Goal: Task Accomplishment & Management: Manage account settings

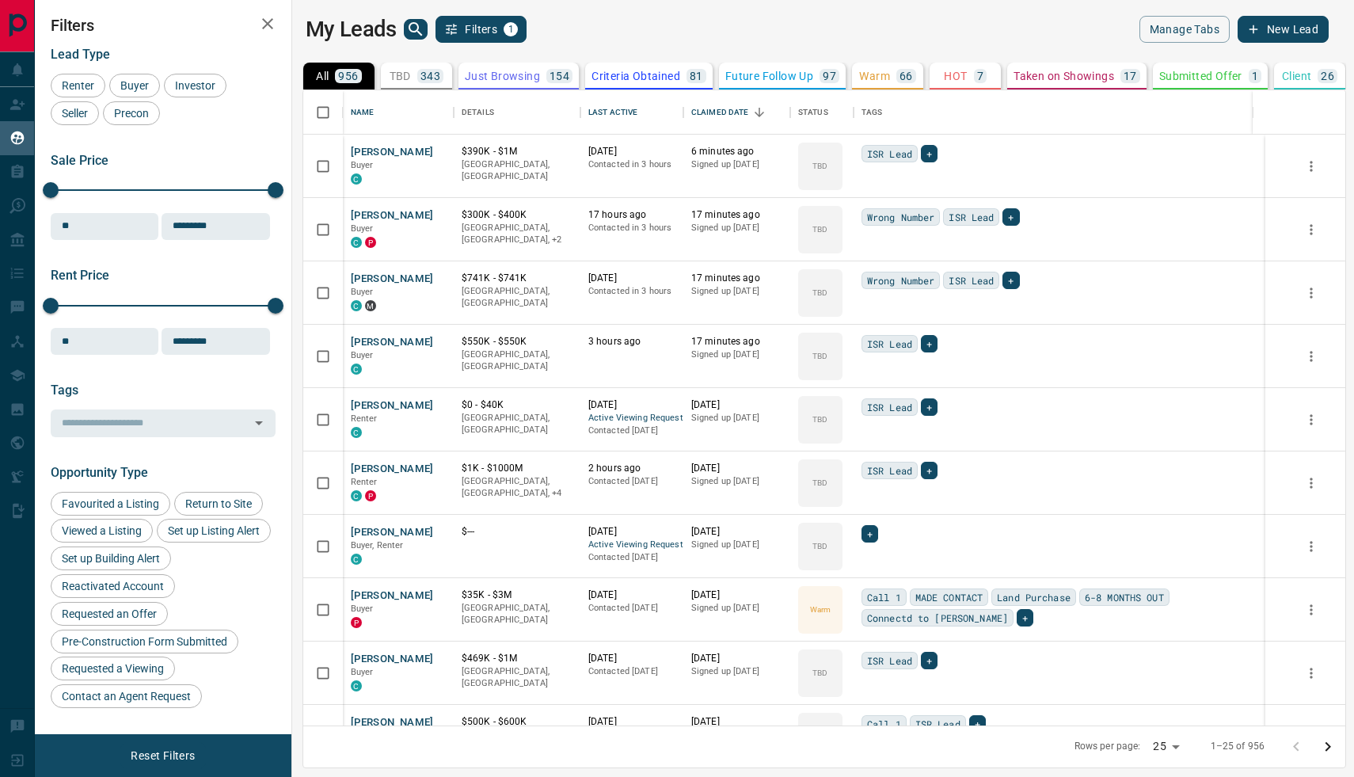
scroll to position [635, 1054]
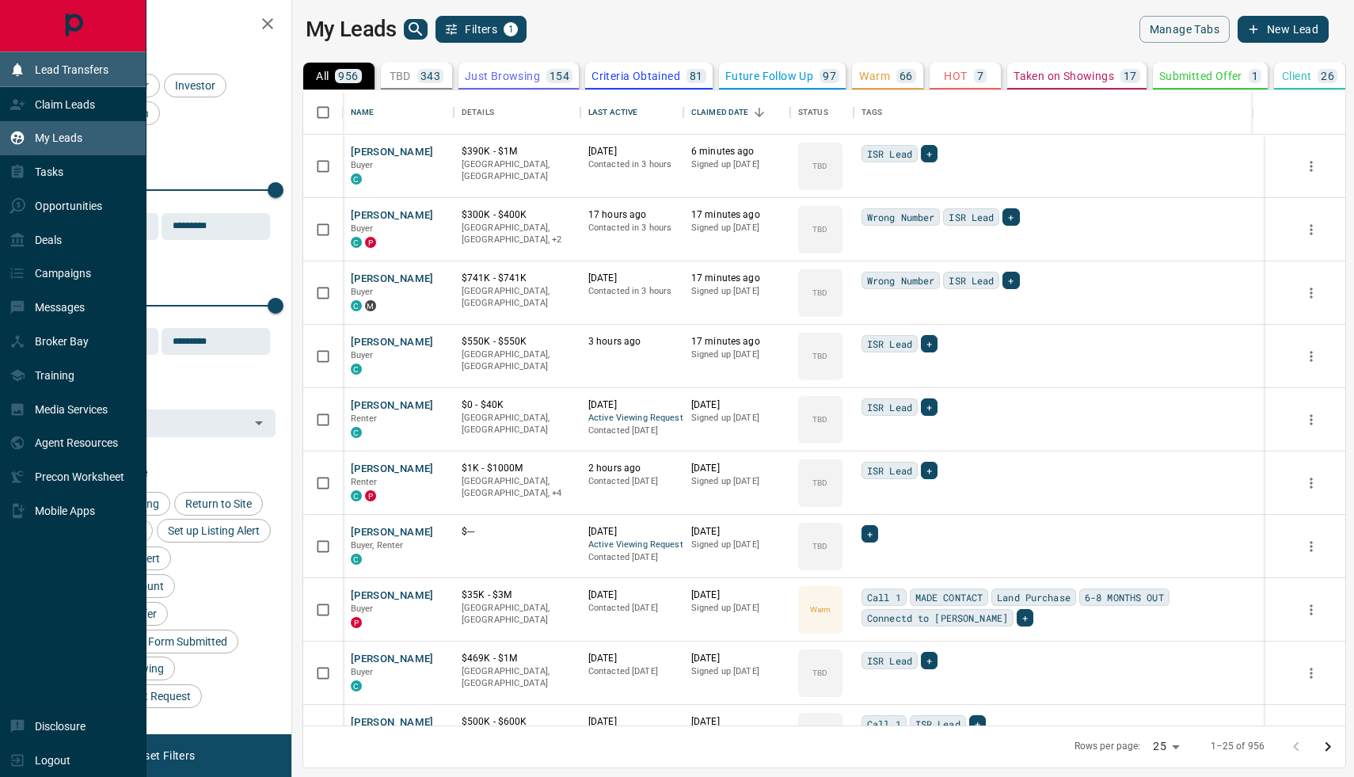
click at [54, 65] on p "Lead Transfers" at bounding box center [72, 69] width 74 height 13
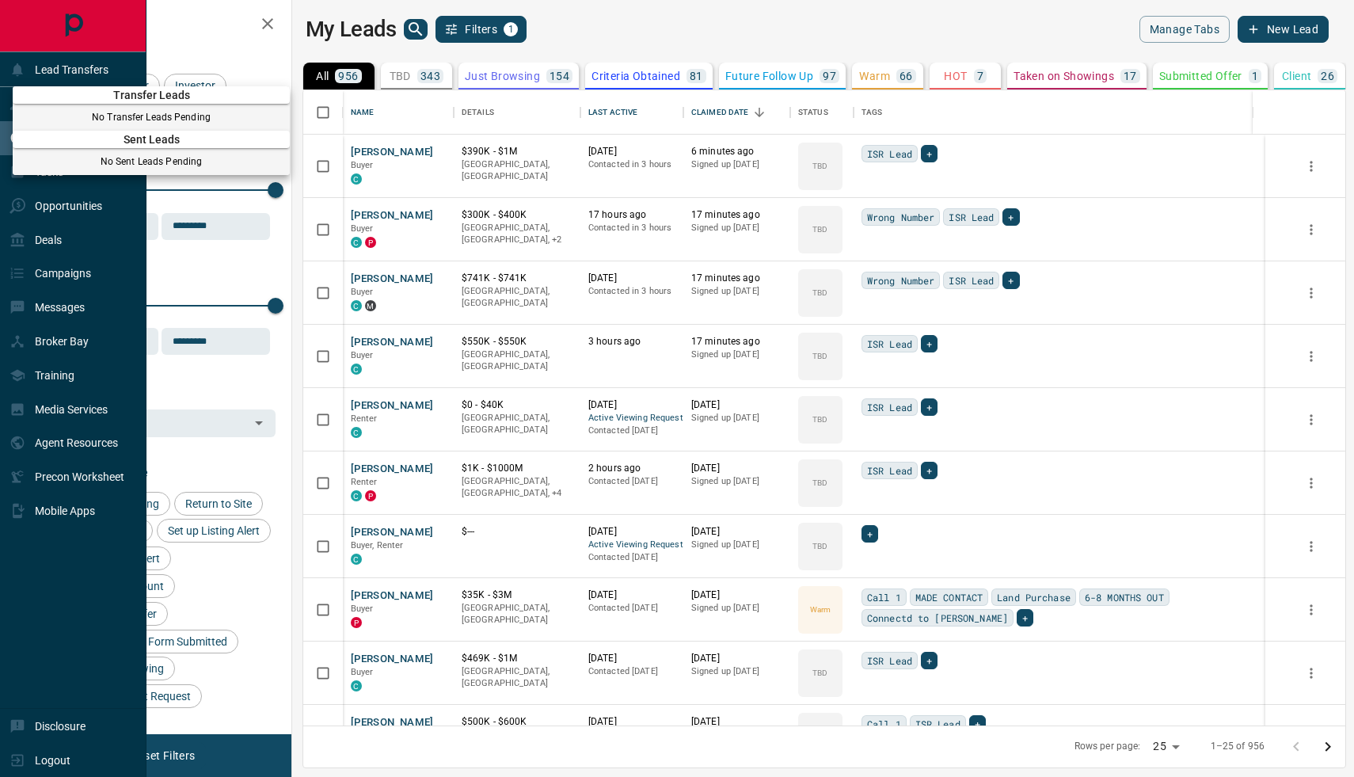
click at [606, 21] on div at bounding box center [677, 388] width 1354 height 777
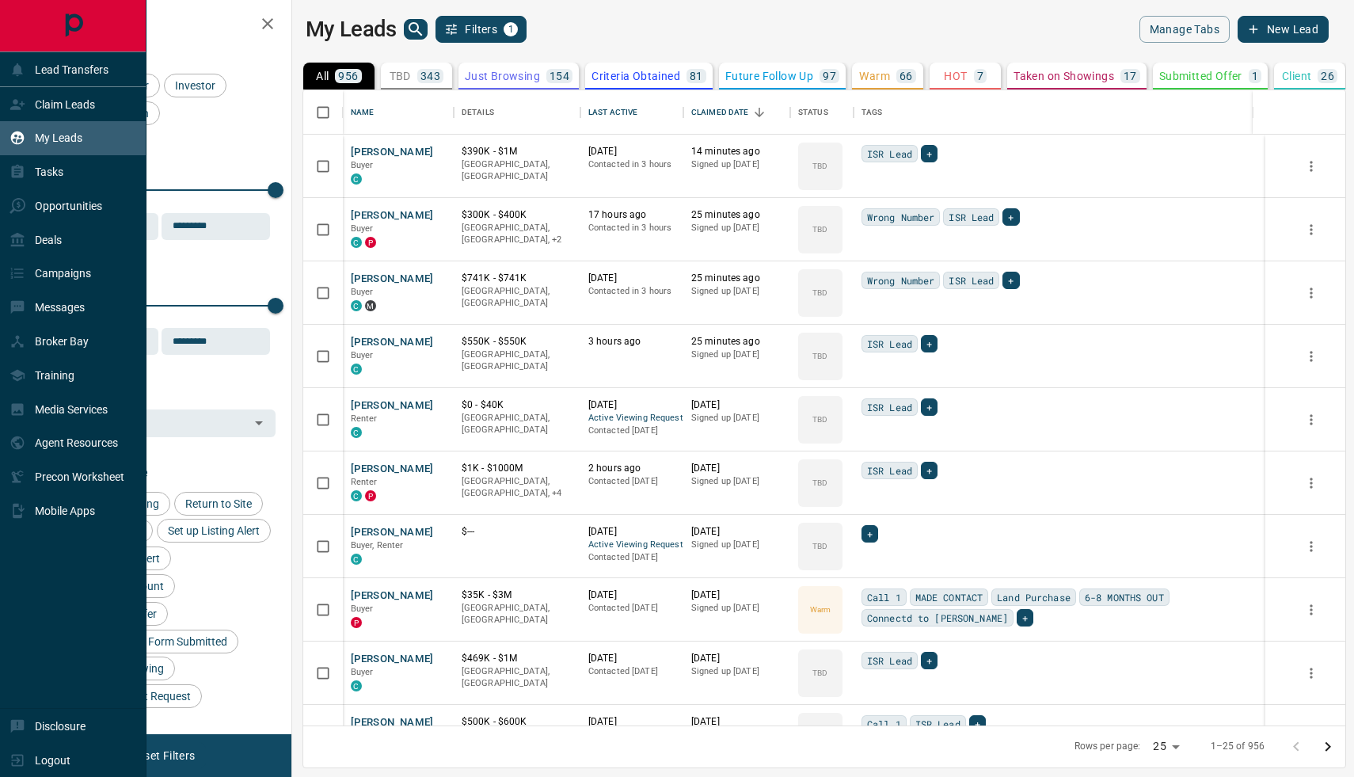
click at [1005, 18] on div "My Leads Filters 1 Manage Tabs New Lead" at bounding box center [817, 29] width 1023 height 27
click at [221, 36] on div "Lead Type Renter Buyer Investor Seller Precon Sale Price 0 5500000 Sale price r…" at bounding box center [163, 531] width 225 height 993
click at [270, 22] on icon "button" at bounding box center [267, 23] width 19 height 19
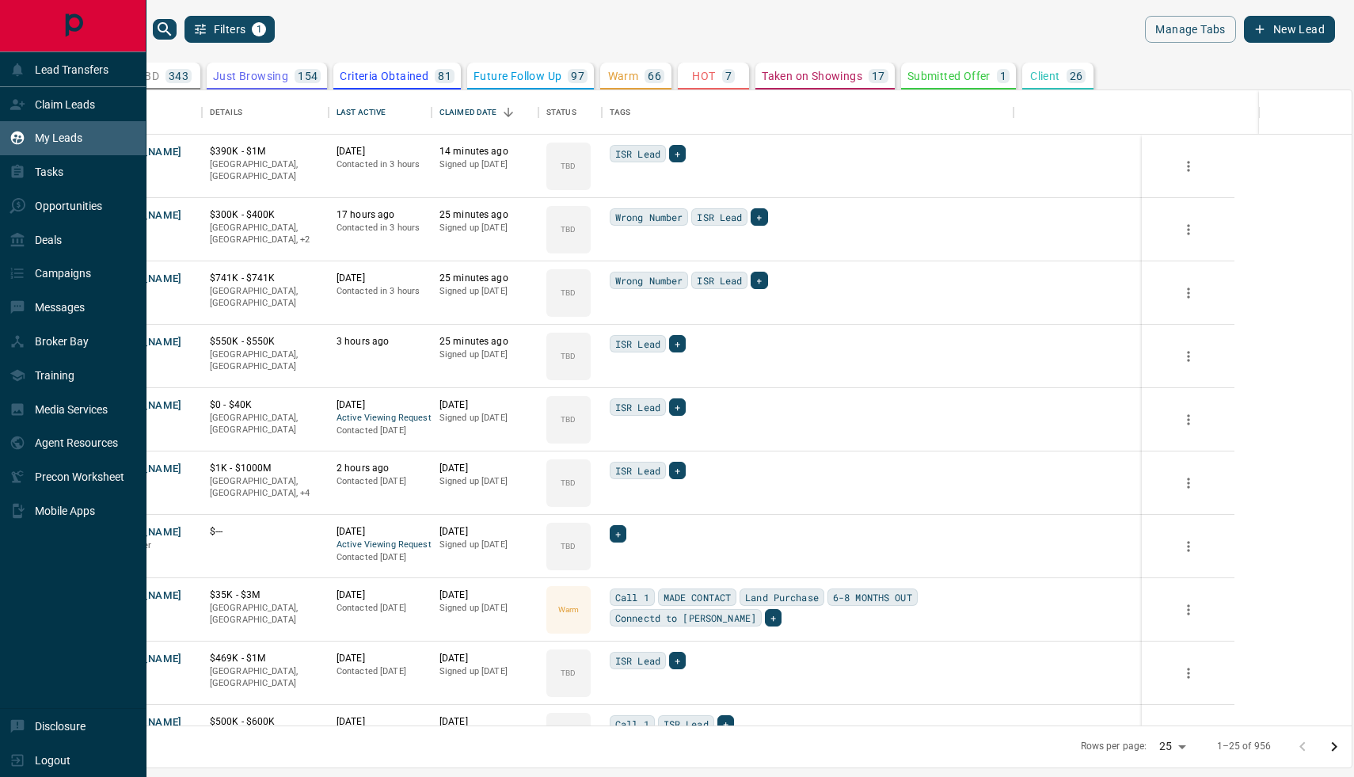
scroll to position [635, 1300]
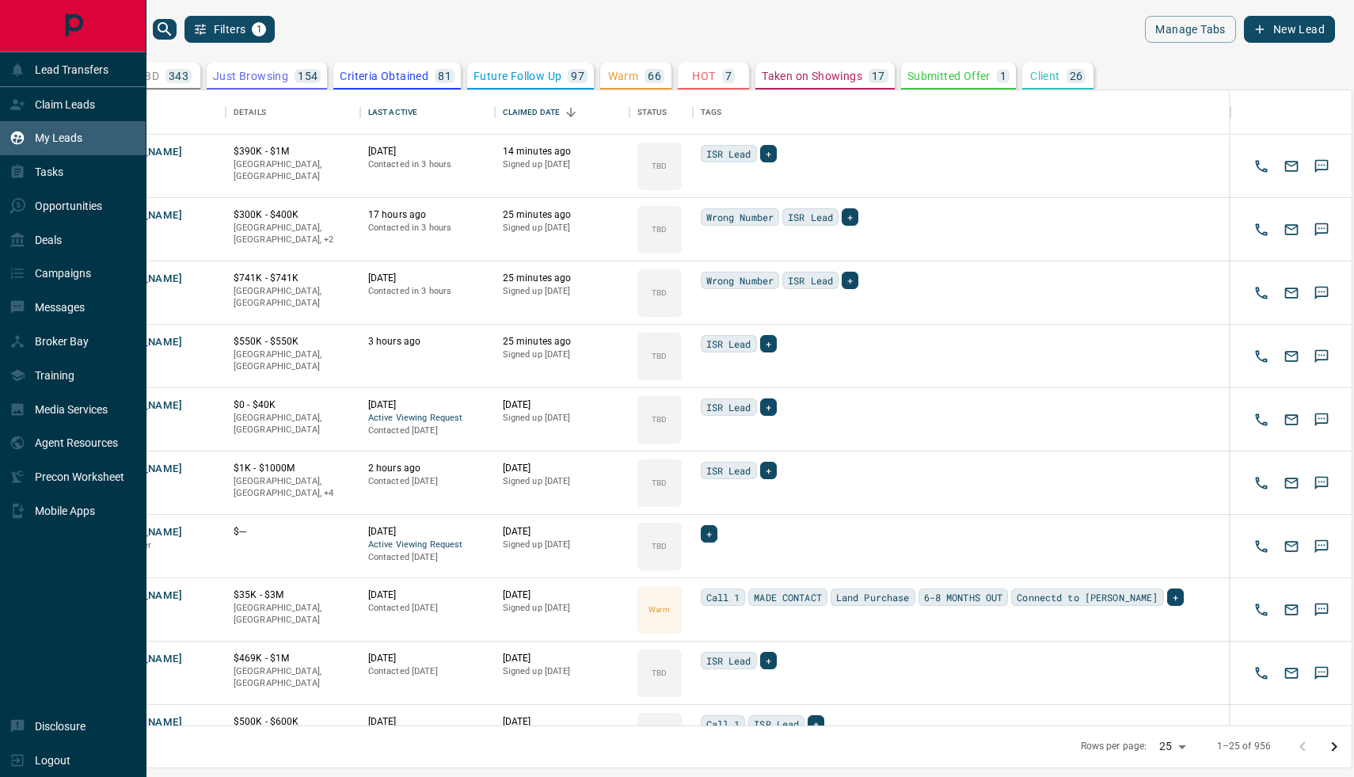
click at [518, 34] on div "My Leads Filters 1" at bounding box center [374, 29] width 640 height 27
click at [104, 138] on div "My Leads" at bounding box center [73, 138] width 146 height 34
click at [78, 95] on div "Claim Leads" at bounding box center [51, 104] width 85 height 26
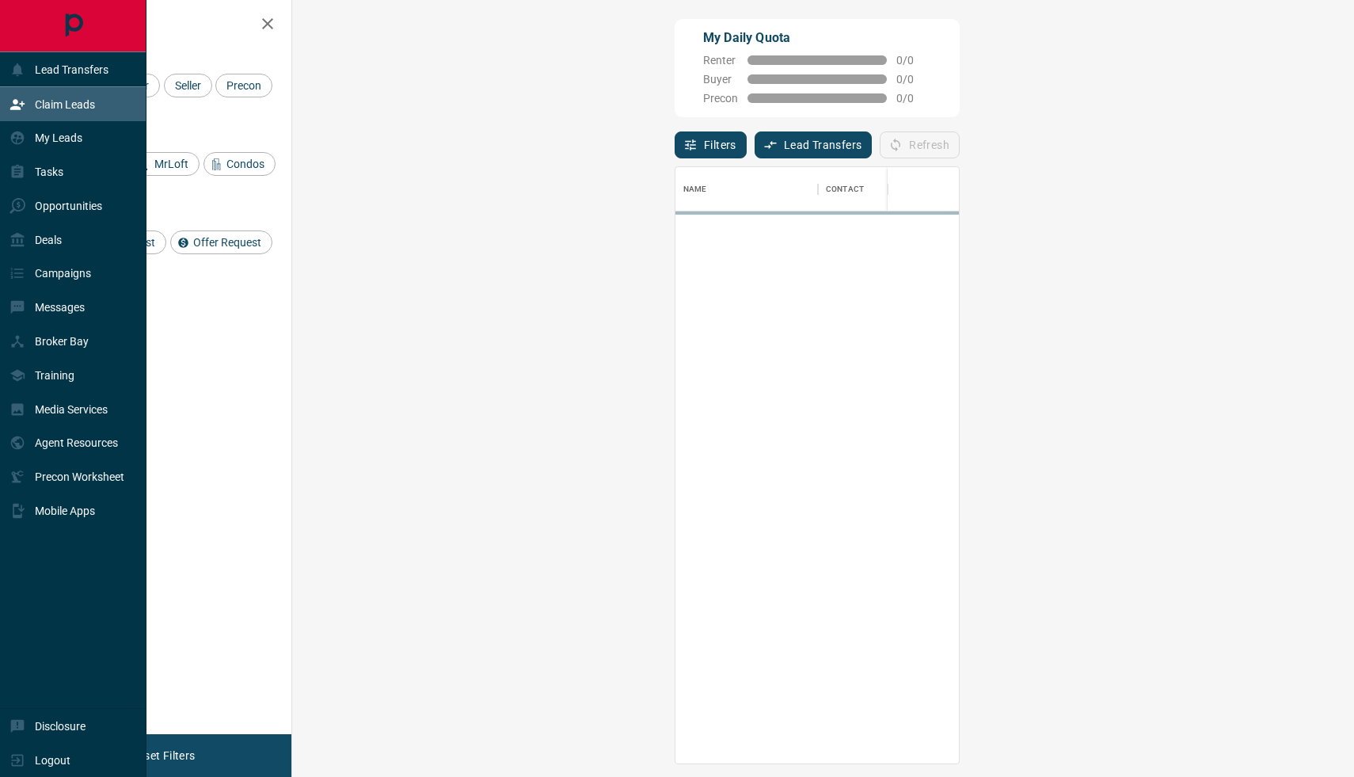
scroll to position [595, 1027]
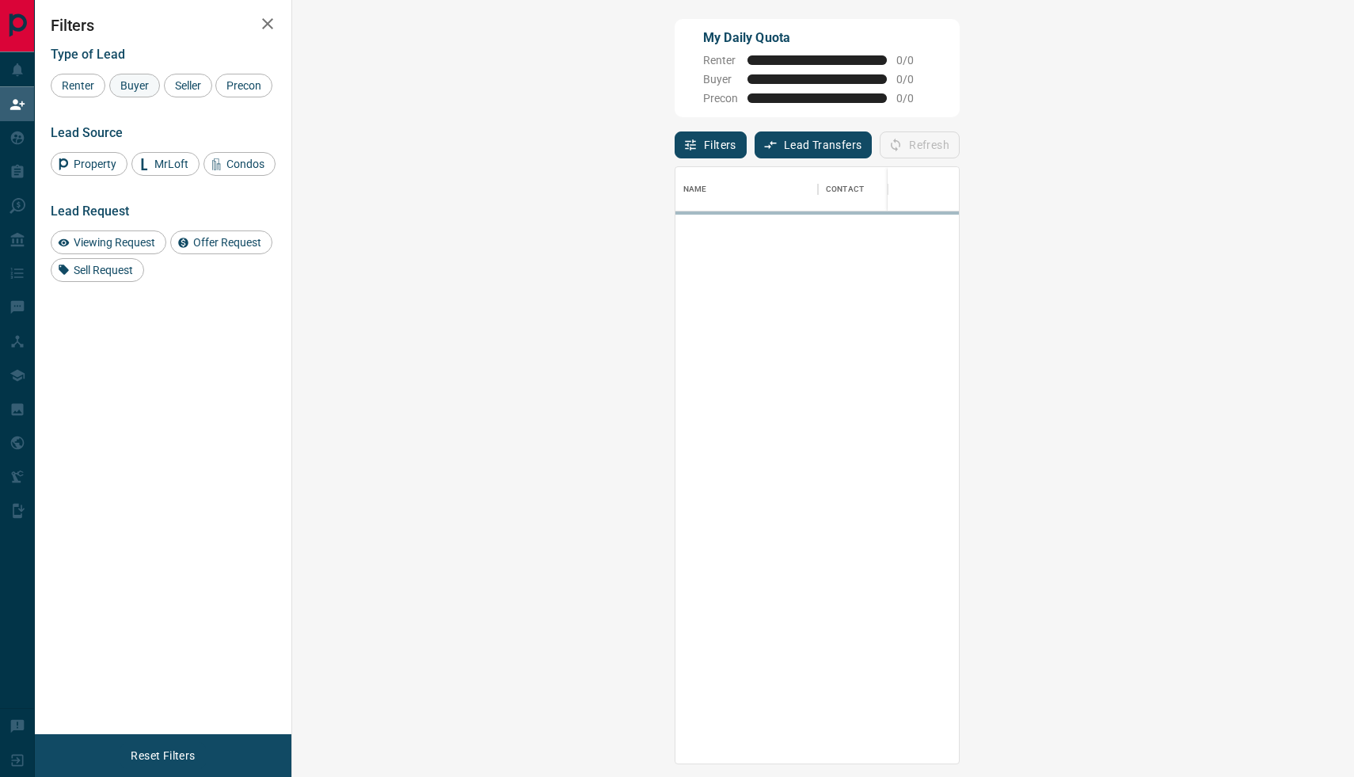
click at [147, 80] on span "Buyer" at bounding box center [135, 85] width 40 height 13
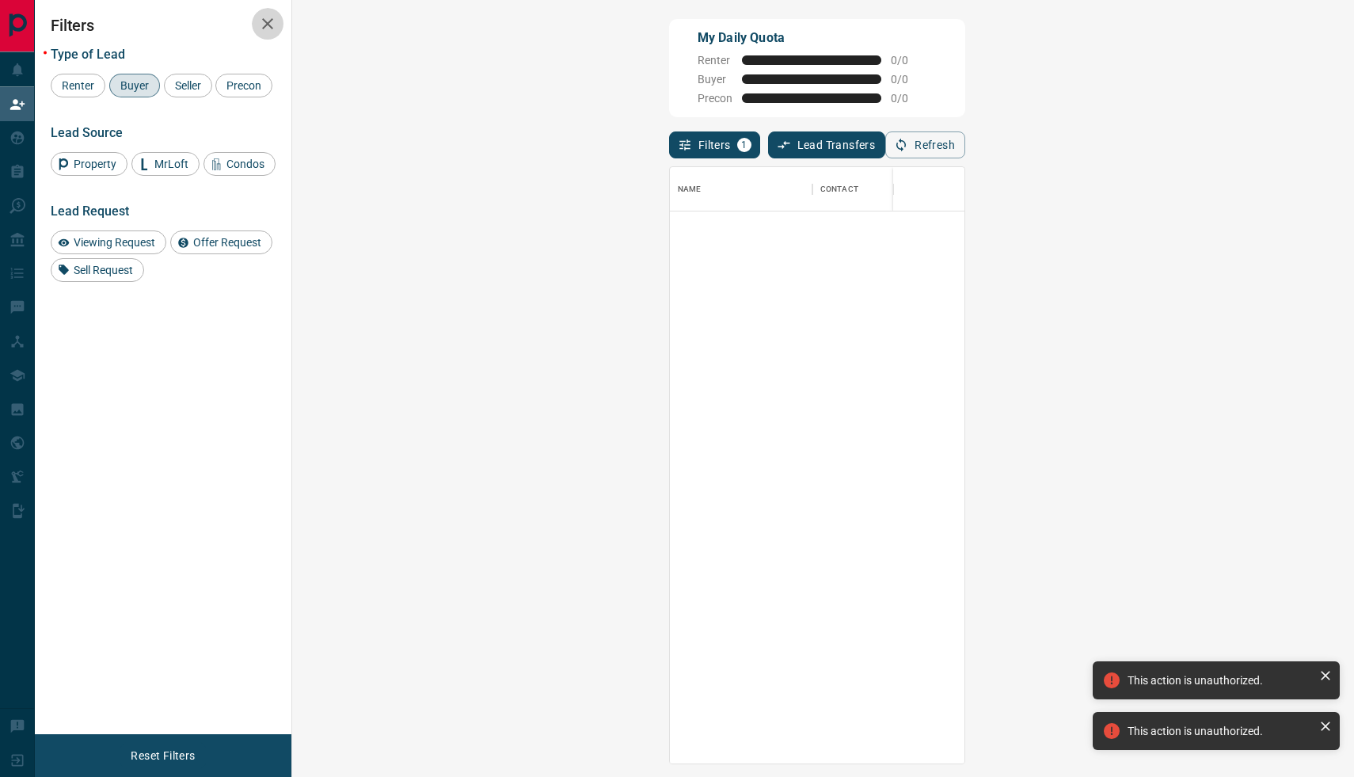
click at [268, 19] on icon "button" at bounding box center [267, 23] width 19 height 19
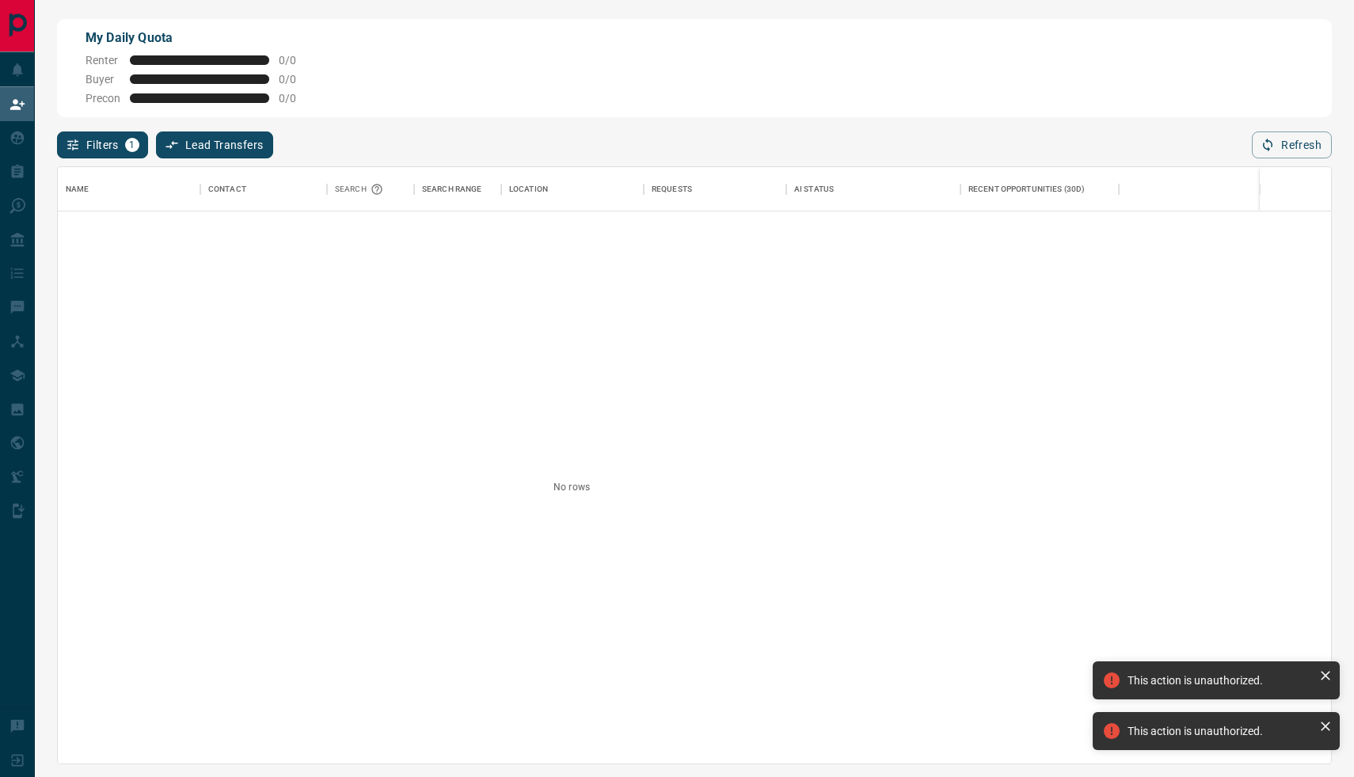
scroll to position [595, 1273]
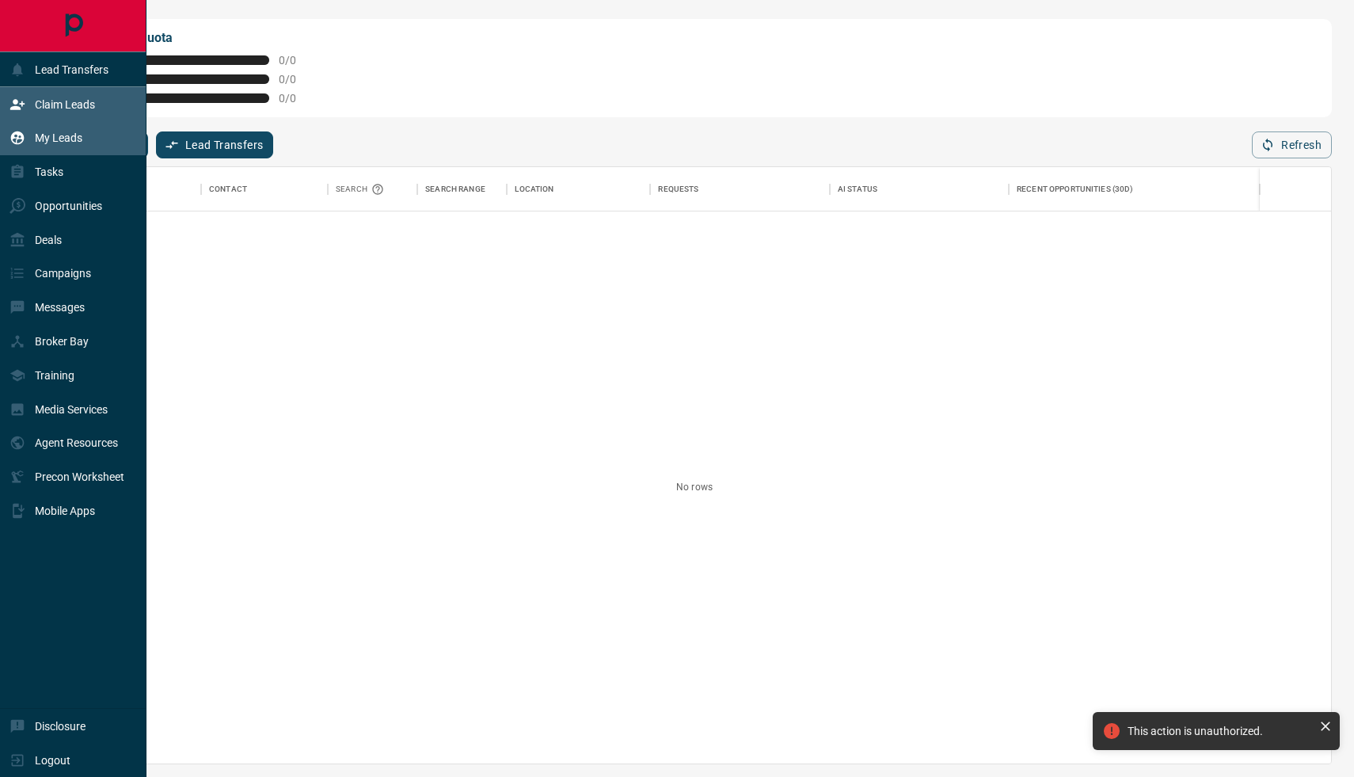
click at [89, 139] on div "My Leads" at bounding box center [73, 138] width 146 height 34
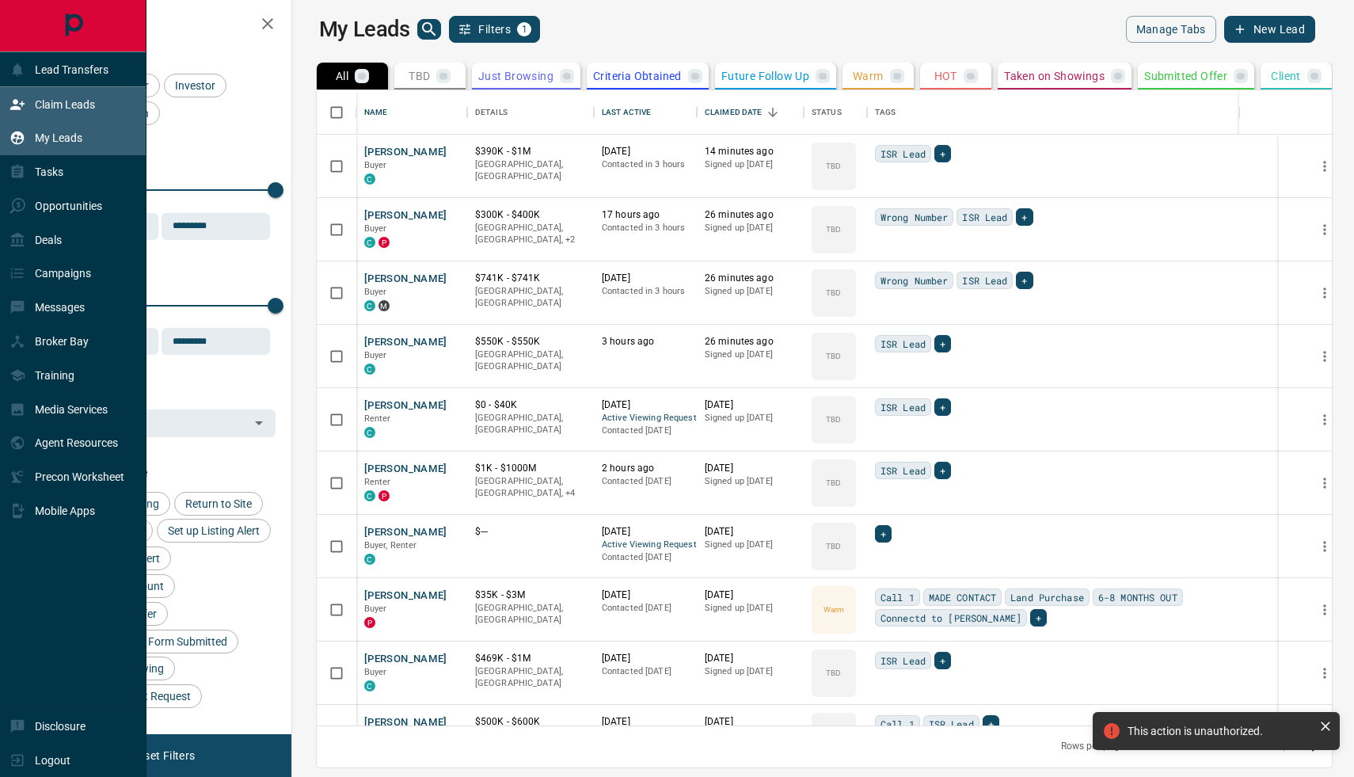
scroll to position [635, 1054]
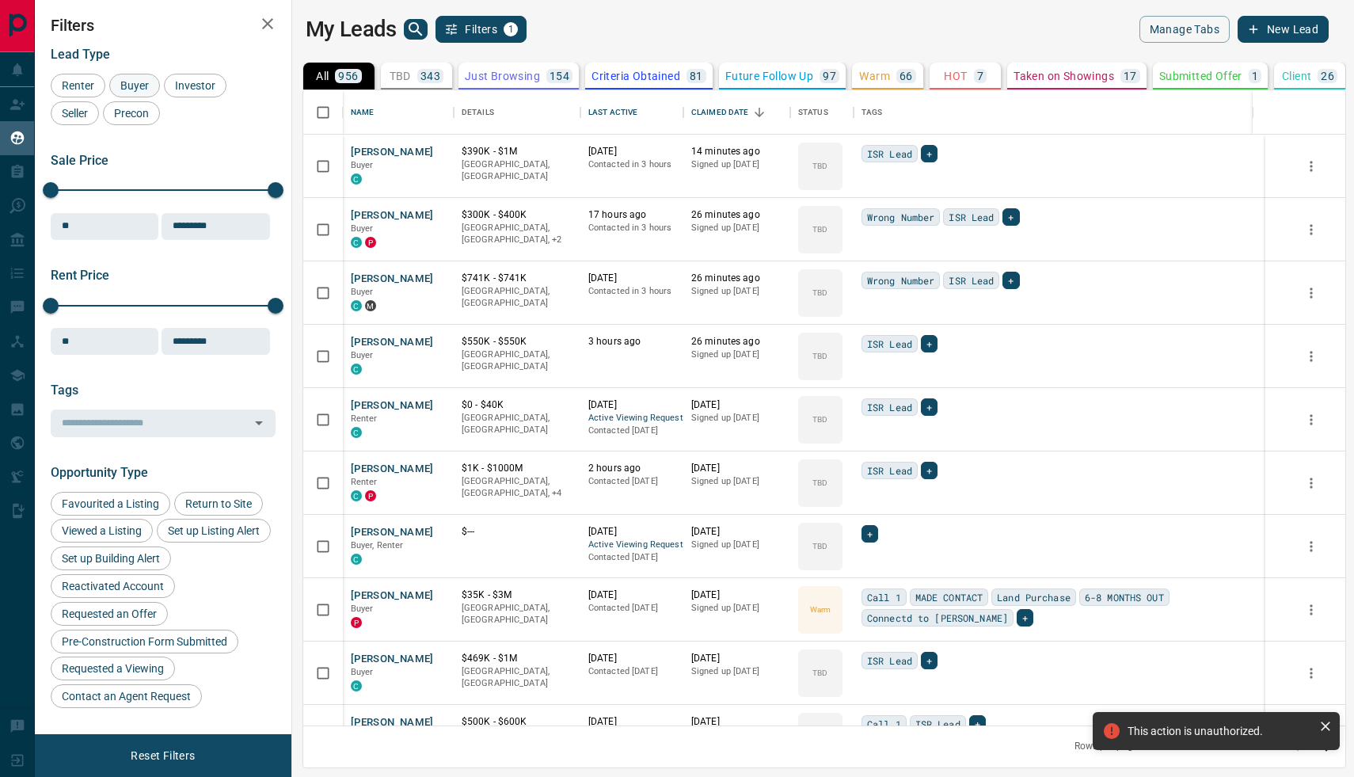
click at [149, 83] on span "Buyer" at bounding box center [135, 85] width 40 height 13
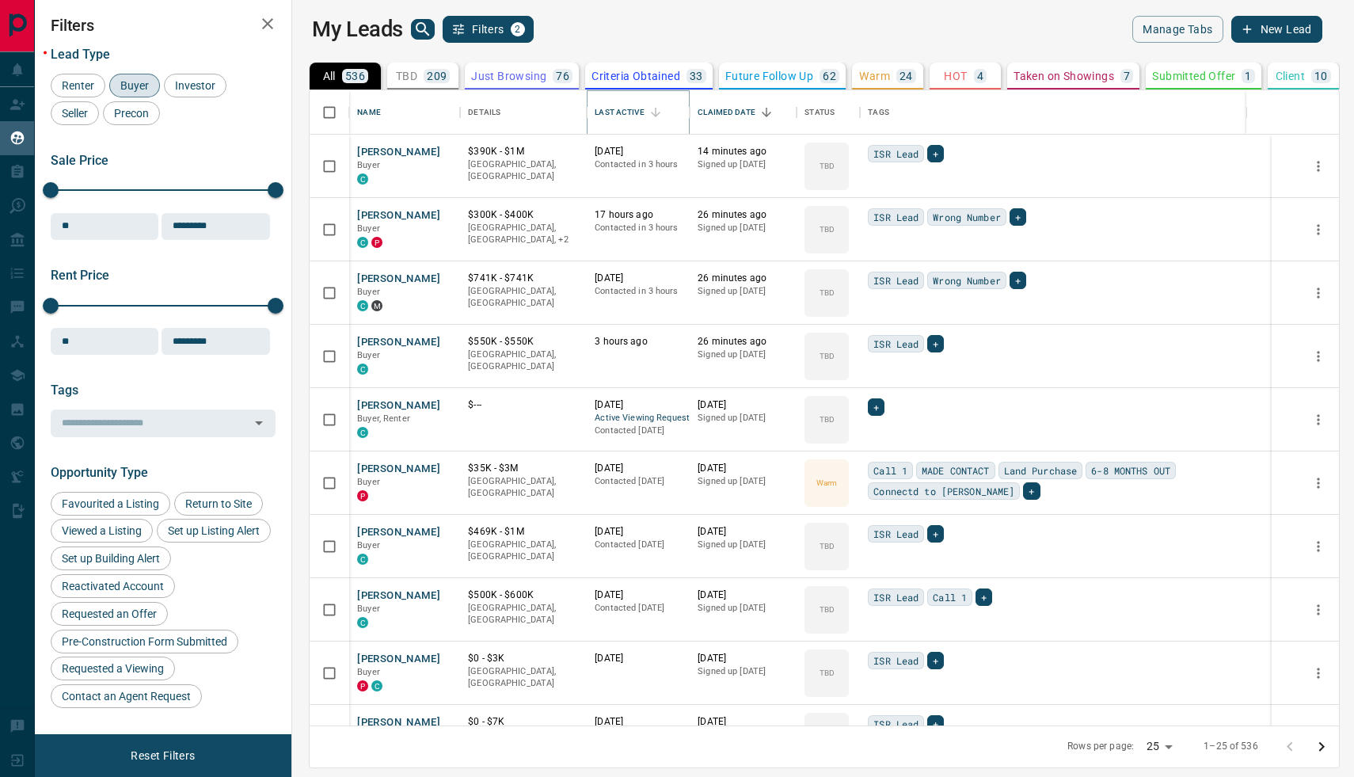
click at [644, 106] on button "Sort" at bounding box center [655, 112] width 22 height 22
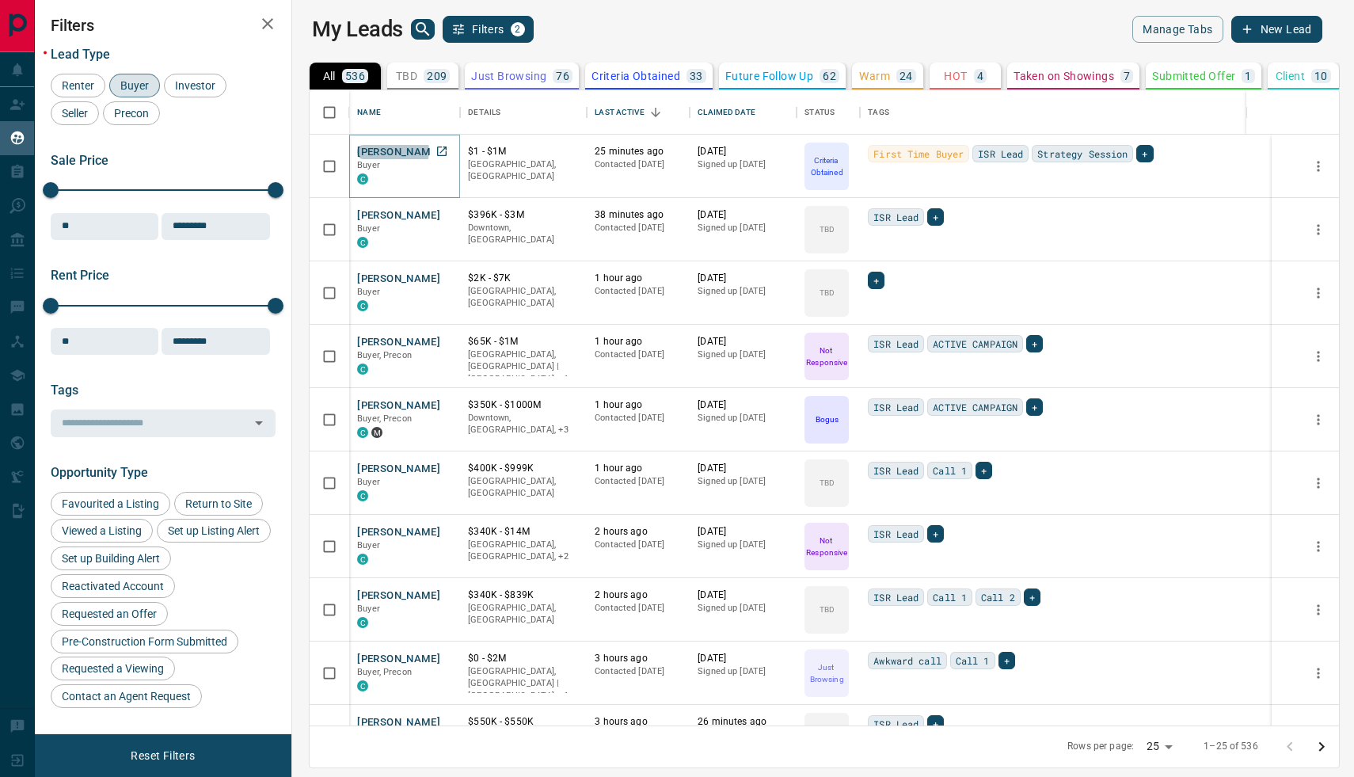
click at [379, 150] on button "[PERSON_NAME]" at bounding box center [398, 152] width 83 height 15
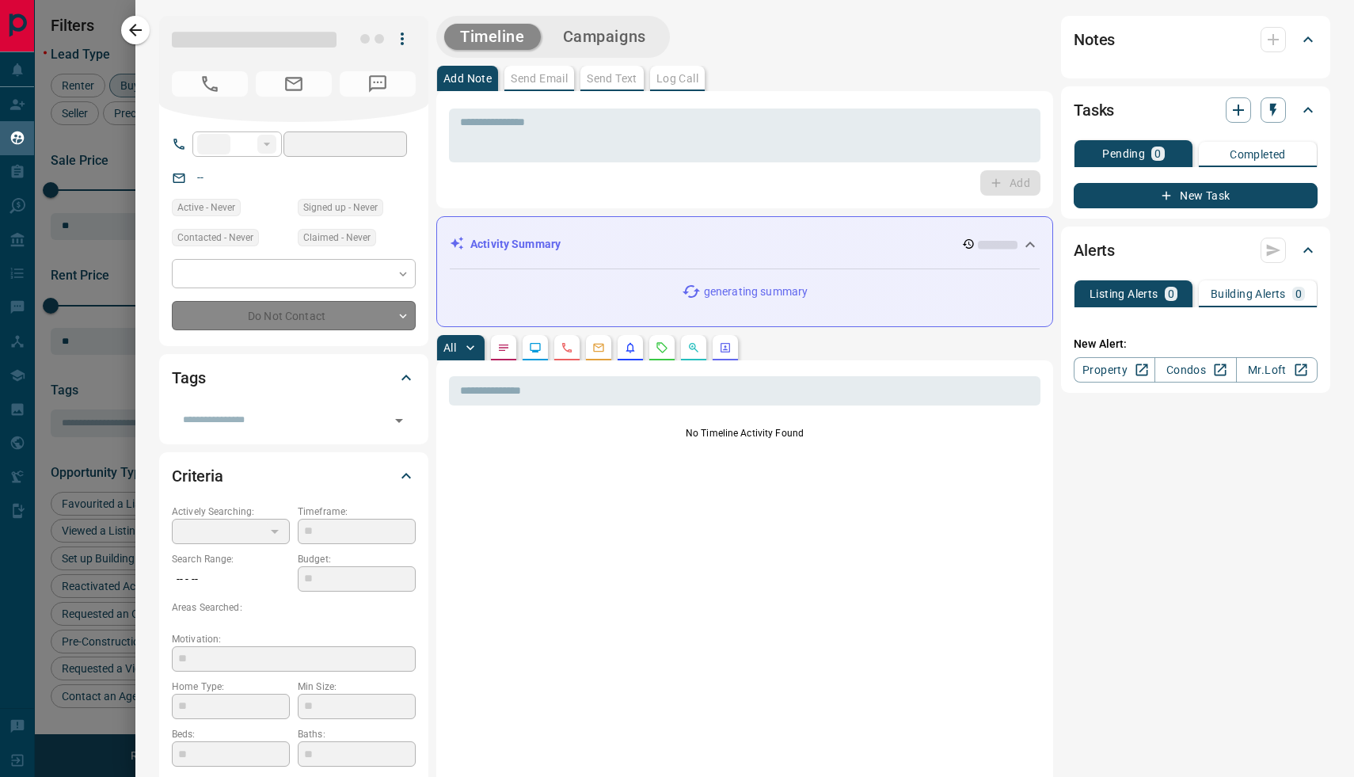
type input "**"
type input "**********"
type input "*"
type input "*******"
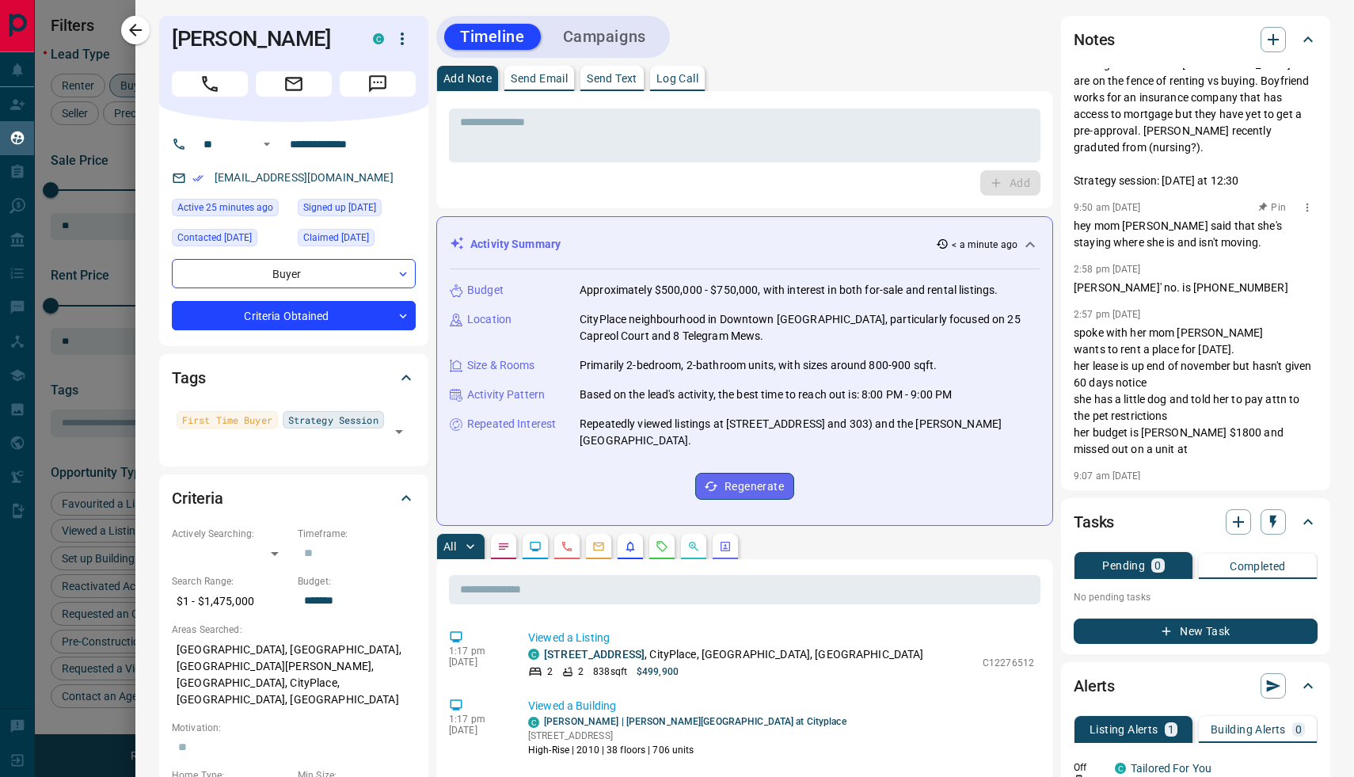
scroll to position [55, 0]
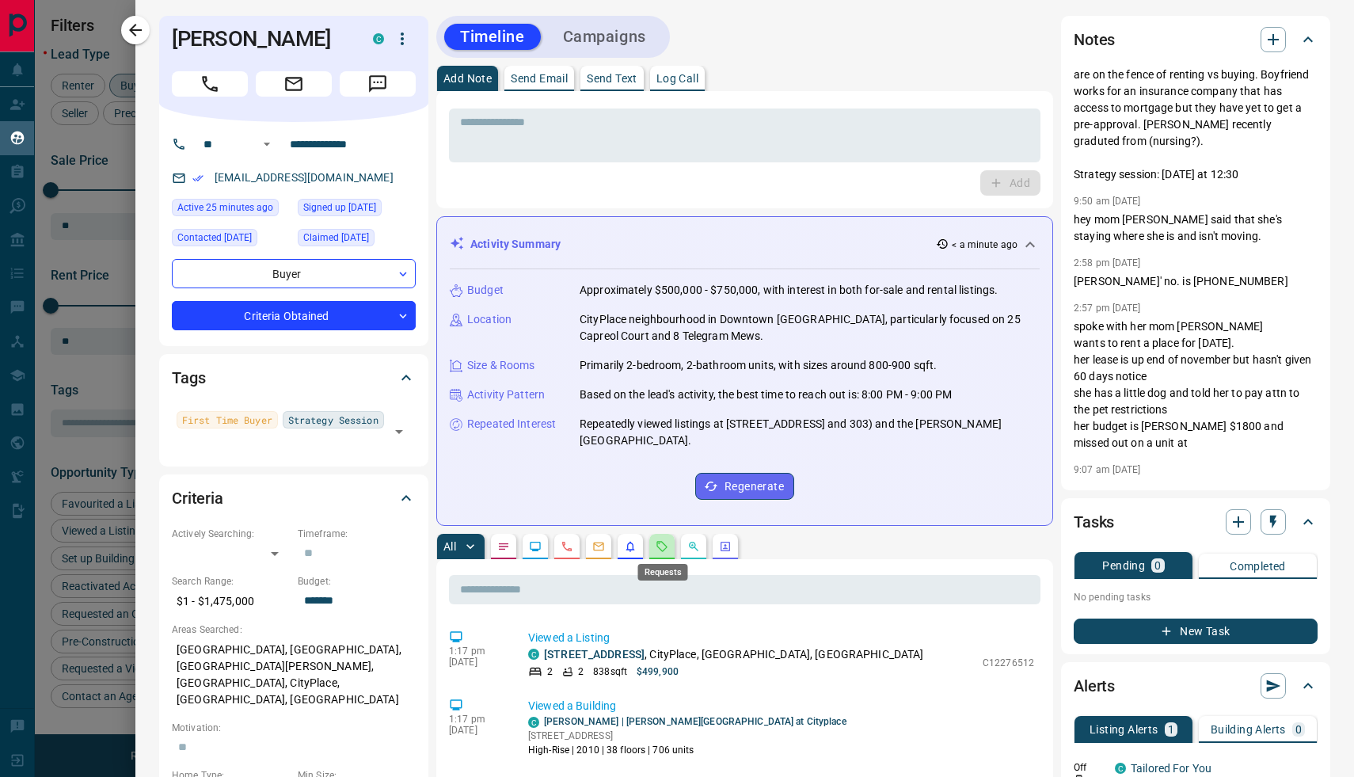
click at [663, 547] on icon "Requests" at bounding box center [661, 546] width 13 height 13
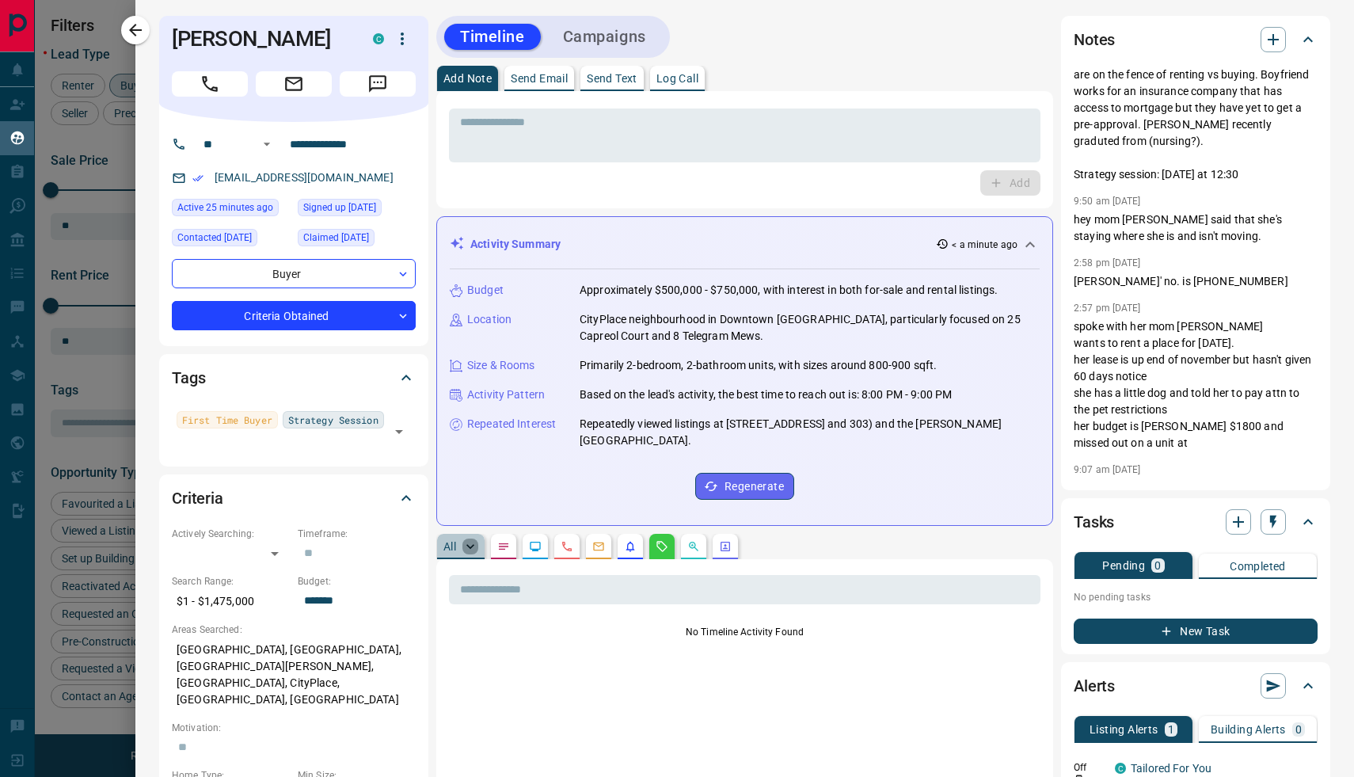
click at [469, 548] on icon "button" at bounding box center [470, 546] width 16 height 16
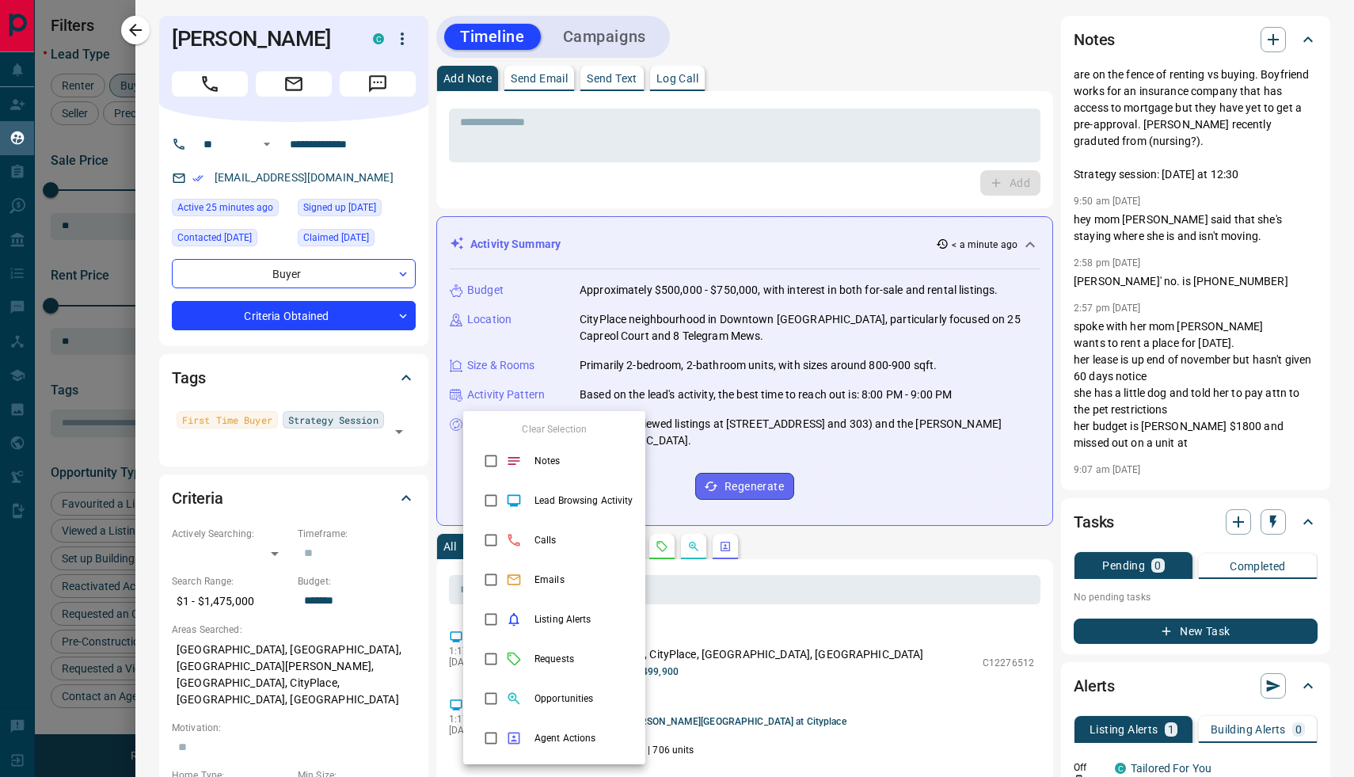
click at [453, 549] on div at bounding box center [677, 388] width 1354 height 777
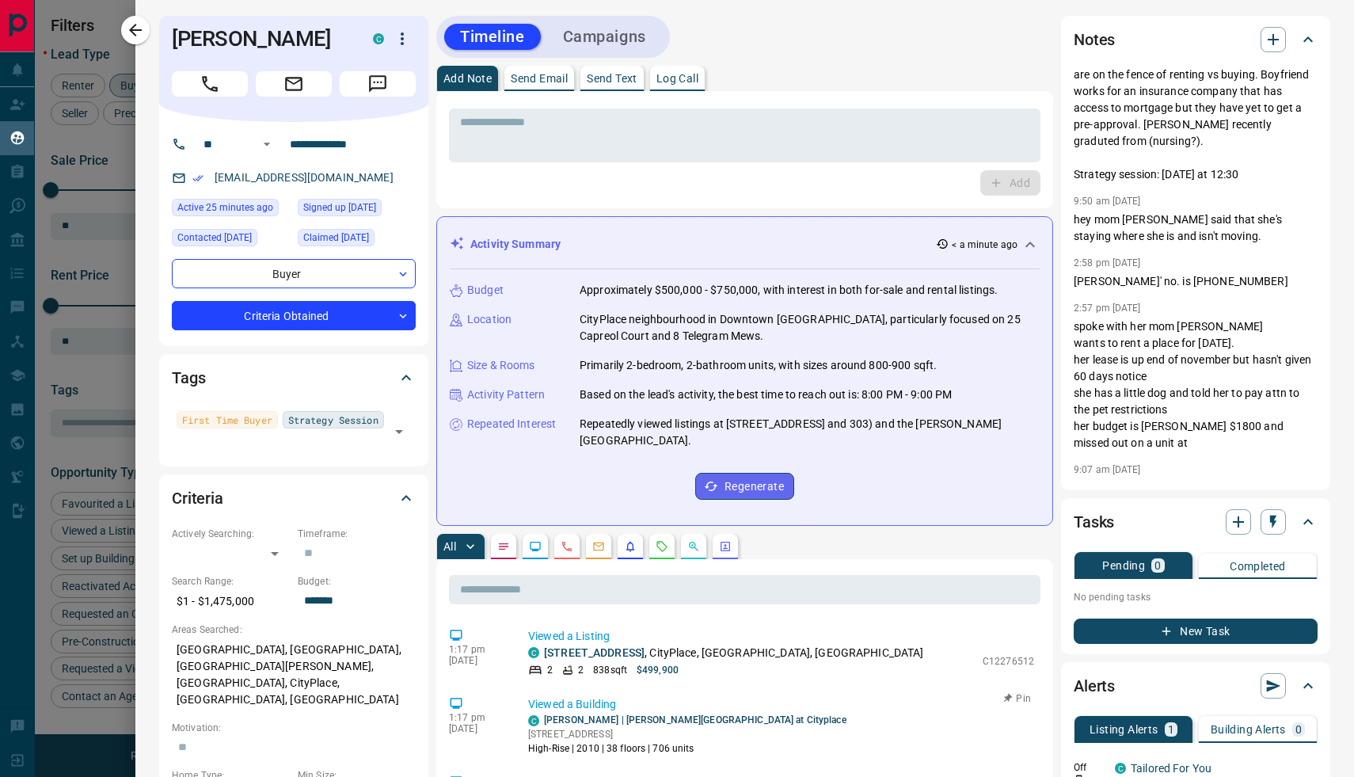
scroll to position [0, 0]
click at [134, 27] on icon "button" at bounding box center [135, 30] width 19 height 19
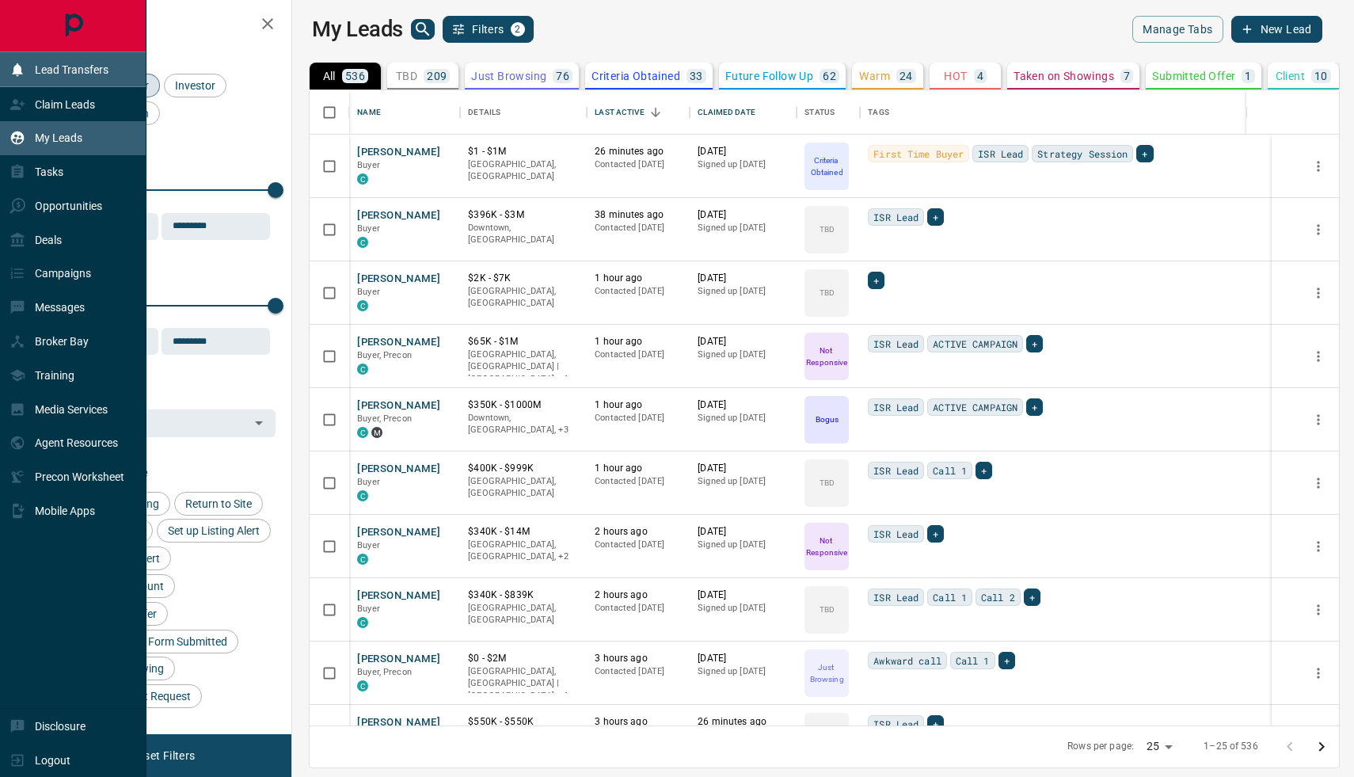
click at [80, 70] on p "Lead Transfers" at bounding box center [72, 69] width 74 height 13
